Goal: Share content

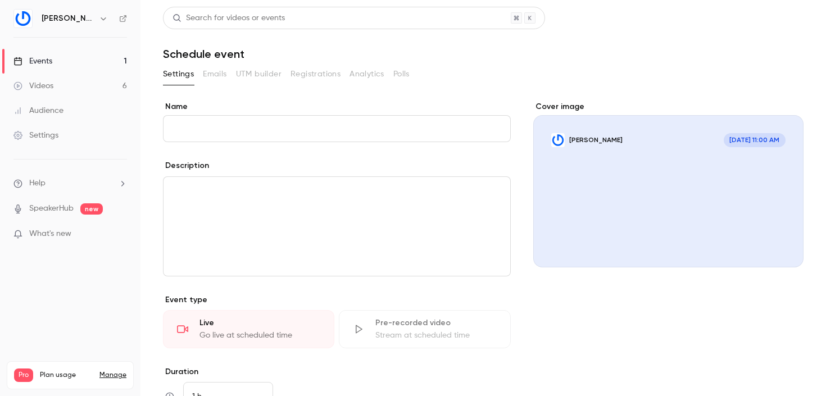
click at [64, 64] on link "Events 1" at bounding box center [70, 61] width 141 height 25
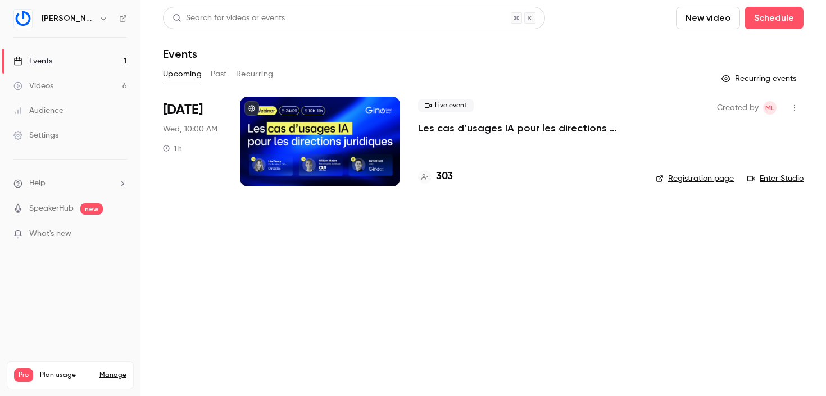
click at [282, 136] on div at bounding box center [320, 142] width 160 height 90
click at [304, 110] on div at bounding box center [320, 142] width 160 height 90
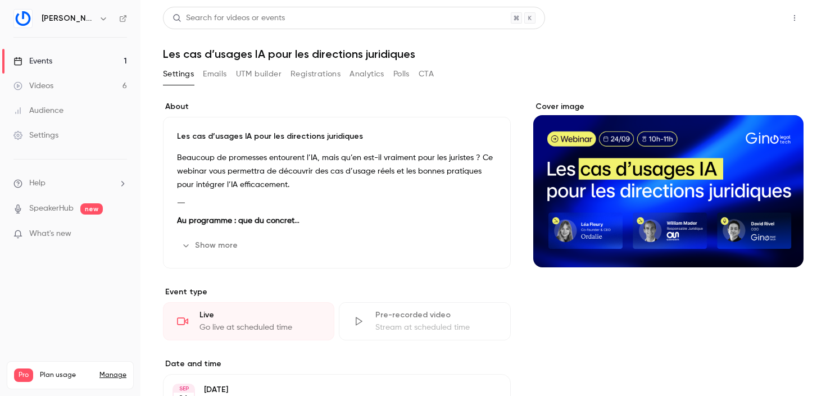
click at [753, 20] on button "Share" at bounding box center [755, 18] width 44 height 22
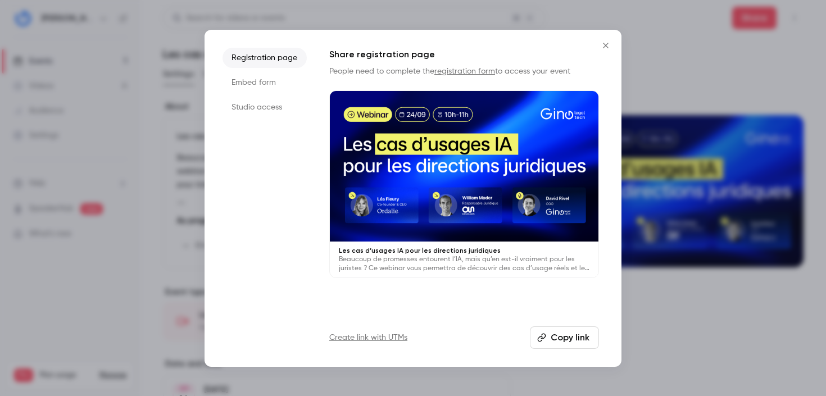
click at [259, 104] on li "Studio access" at bounding box center [265, 107] width 84 height 20
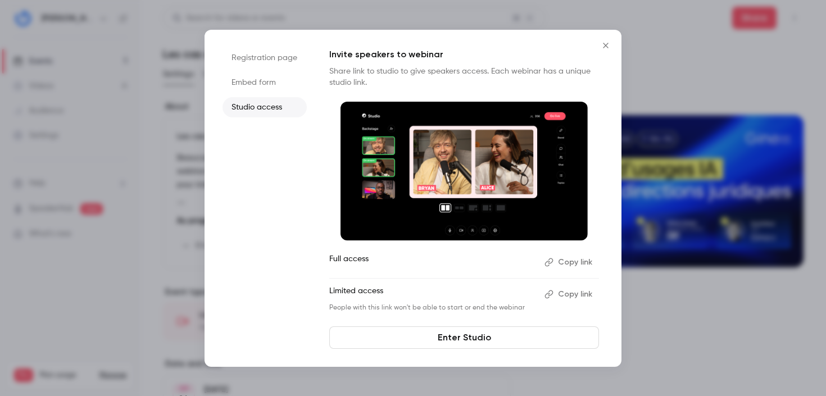
click at [577, 292] on button "Copy link" at bounding box center [569, 295] width 59 height 18
click at [564, 294] on button "Copy link" at bounding box center [569, 295] width 59 height 18
